Goal: Information Seeking & Learning: Compare options

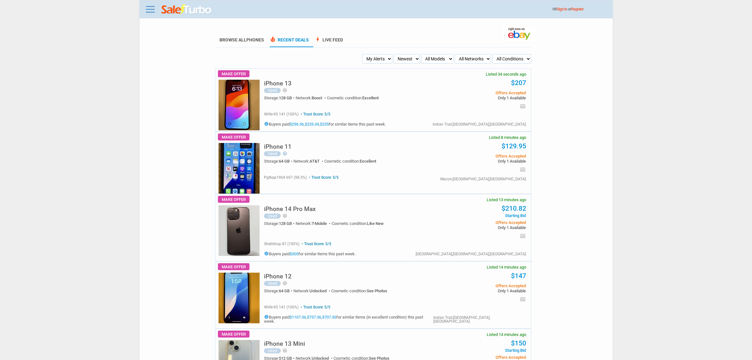
click at [369, 58] on select "My Alerts All Deals BIN Only w/ Offers Only" at bounding box center [377, 58] width 30 height 9
select select "flash_bin"
click at [364, 54] on select "My Alerts All Deals BIN Only w/ Offers Only" at bounding box center [377, 58] width 30 height 9
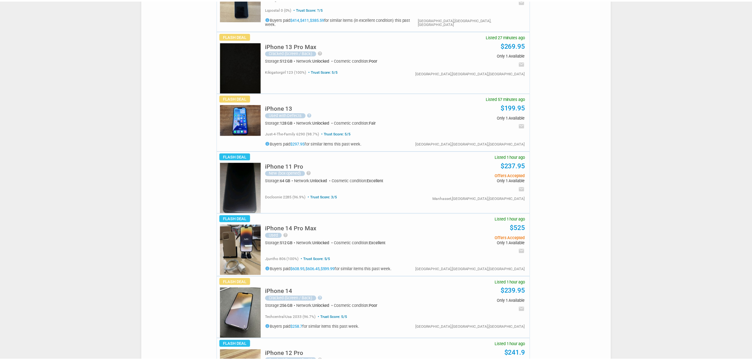
scroll to position [79, 0]
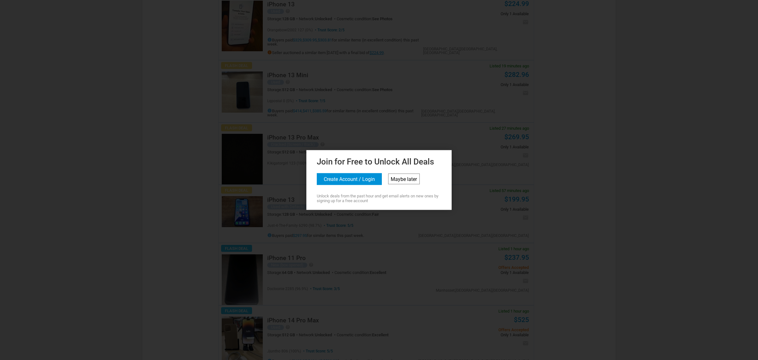
click at [407, 183] on link "Maybe later" at bounding box center [404, 178] width 32 height 11
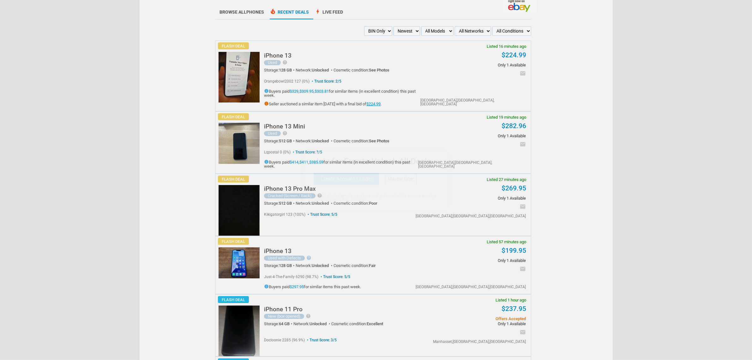
scroll to position [0, 0]
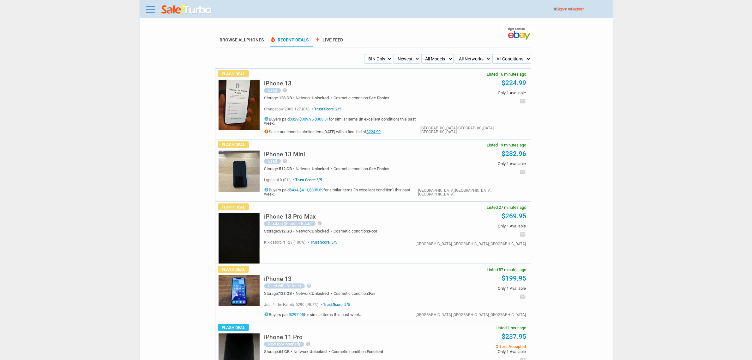
click at [261, 190] on div "iPhone 13 Mini Used help COMES WITH BIX AND POWER CORD AND CASE. ADDITIONALLY, …" at bounding box center [394, 170] width 275 height 62
click at [261, 184] on div "iPhone 13 Mini Used help COMES WITH BIX AND POWER CORD AND CASE. ADDITIONALLY, …" at bounding box center [394, 170] width 275 height 62
click at [261, 182] on div "iPhone 13 Mini Used help COMES WITH BIX AND POWER CORD AND CASE. ADDITIONALLY, …" at bounding box center [394, 170] width 275 height 62
click at [252, 182] on img at bounding box center [239, 170] width 41 height 41
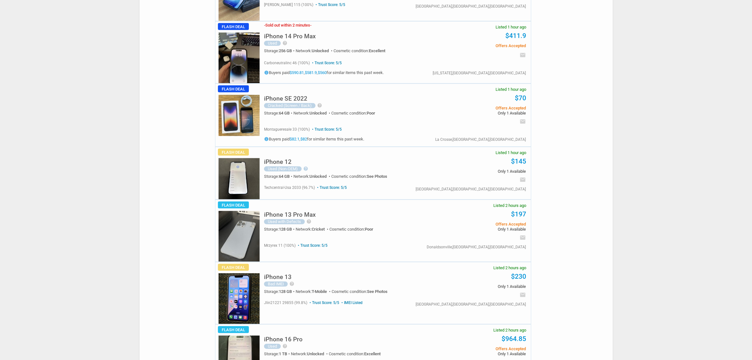
scroll to position [553, 0]
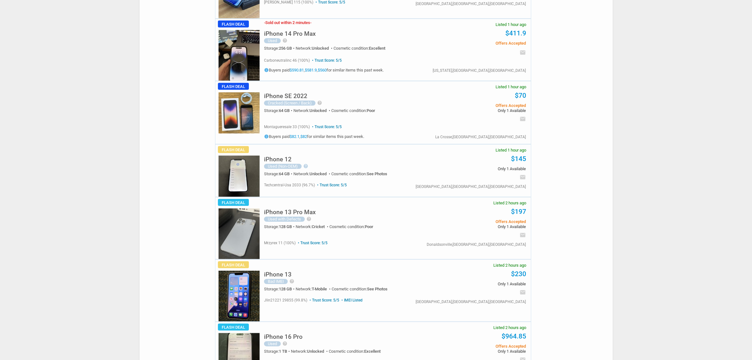
click at [265, 232] on div "iPhone 13 Pro Max Used with Defects help iPhone 13 Pro Max – Fair Condition 📱 -…" at bounding box center [347, 220] width 167 height 33
click at [250, 233] on img at bounding box center [239, 233] width 41 height 51
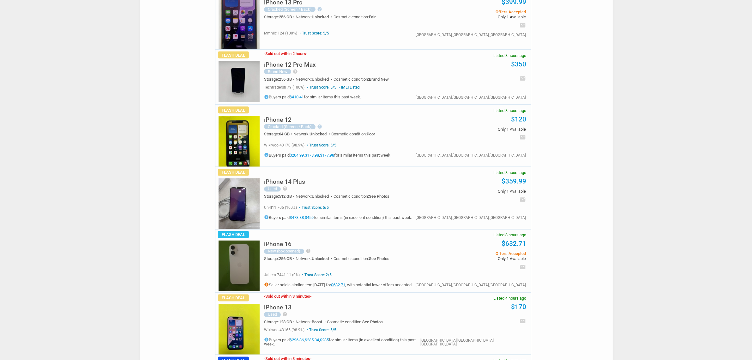
scroll to position [1383, 0]
